Goal: Task Accomplishment & Management: Complete application form

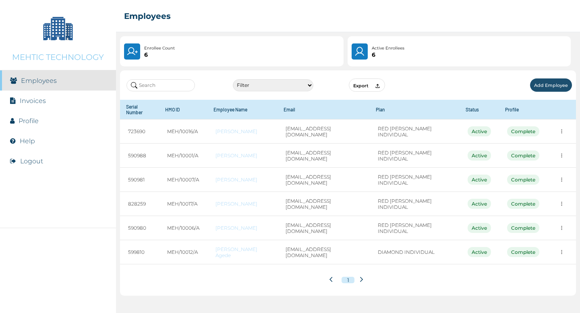
click at [553, 86] on button "Add Employee" at bounding box center [551, 85] width 42 height 13
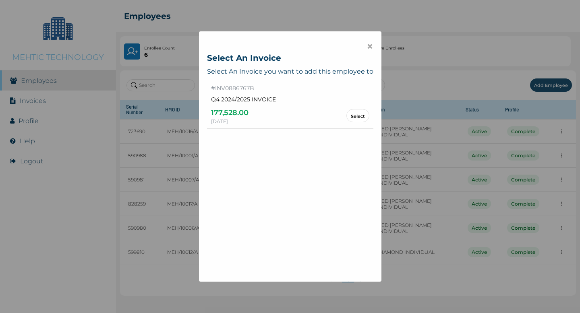
click at [357, 114] on link "Select" at bounding box center [358, 116] width 14 height 4
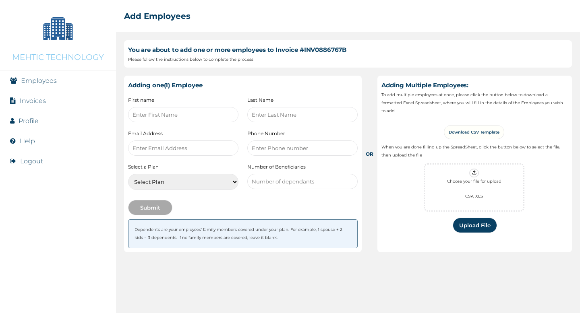
click at [208, 116] on input "text" at bounding box center [183, 114] width 110 height 15
type input "[PERSON_NAME]"
click at [264, 116] on input "text" at bounding box center [302, 114] width 110 height 15
type input "[PERSON_NAME]"
click at [198, 150] on input "email" at bounding box center [183, 148] width 110 height 15
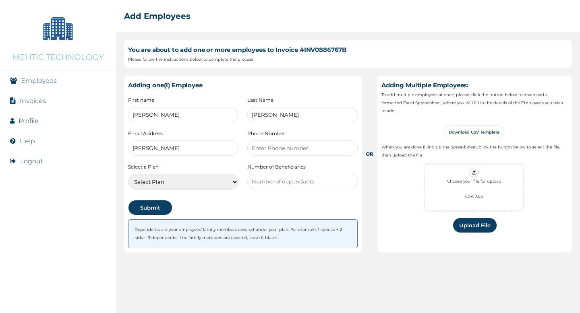
type input "[PERSON_NAME][EMAIL_ADDRESS][DOMAIN_NAME]"
click at [282, 145] on input "number" at bounding box center [302, 148] width 110 height 15
type input "08100561740"
click at [204, 180] on select "Select Plan RED [PERSON_NAME] INDIVIDUAL DIAMOND INDIVIDUAL" at bounding box center [183, 182] width 110 height 16
select select "15961"
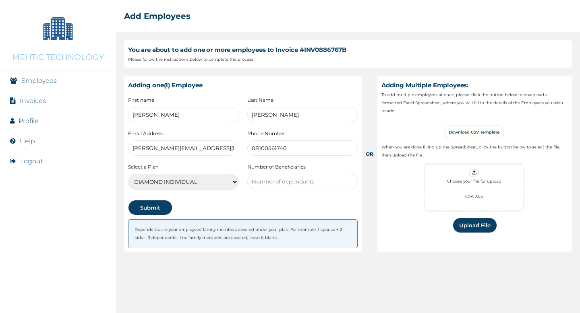
click at [128, 174] on select "Select Plan RED [PERSON_NAME] INDIVIDUAL DIAMOND INDIVIDUAL" at bounding box center [183, 182] width 110 height 16
click at [157, 208] on button "Submit" at bounding box center [150, 207] width 44 height 15
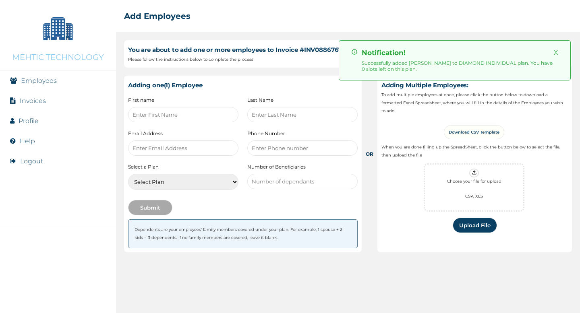
click at [175, 117] on input "text" at bounding box center [183, 114] width 110 height 15
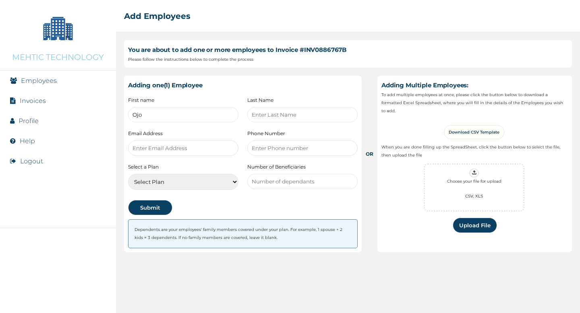
type input "Ojo"
click at [275, 114] on input "text" at bounding box center [302, 114] width 110 height 15
type input "Tosin"
click at [210, 145] on input "email" at bounding box center [183, 148] width 110 height 15
click at [306, 146] on input "number" at bounding box center [302, 148] width 110 height 15
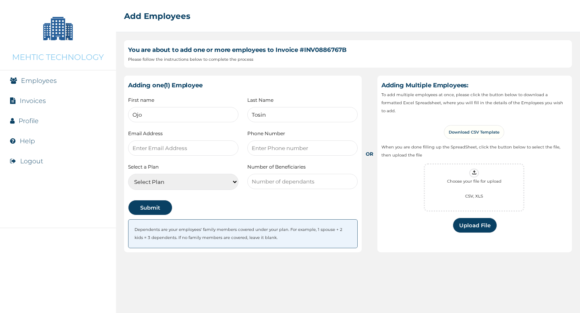
click at [206, 147] on input "email" at bounding box center [183, 148] width 110 height 15
paste input "[EMAIL_ADDRESS][DOMAIN_NAME]"
type input "[EMAIL_ADDRESS][DOMAIN_NAME]"
click at [280, 147] on input "number" at bounding box center [302, 148] width 110 height 15
paste input "09077488454"
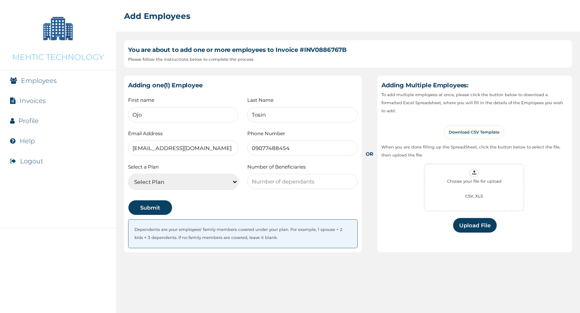
type input "09077488454"
click at [198, 182] on select "Select Plan RED [PERSON_NAME] INDIVIDUAL DIAMOND INDIVIDUAL" at bounding box center [183, 182] width 110 height 16
select select "15375"
click at [128, 174] on select "Select Plan RED [PERSON_NAME] INDIVIDUAL DIAMOND INDIVIDUAL" at bounding box center [183, 182] width 110 height 16
click at [162, 210] on button "Submit" at bounding box center [150, 207] width 44 height 15
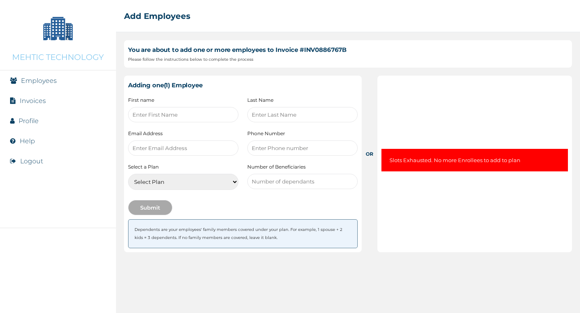
click at [52, 83] on link "Employees" at bounding box center [39, 81] width 36 height 8
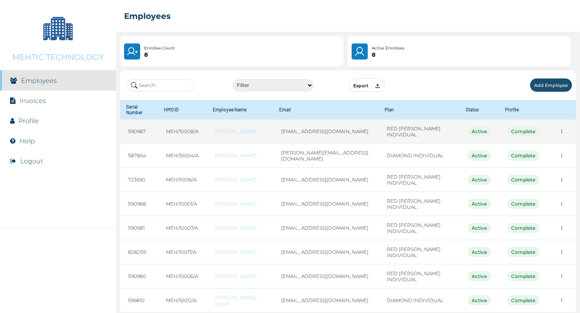
scroll to position [35, 0]
